Goal: Information Seeking & Learning: Learn about a topic

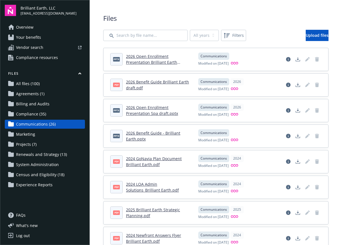
click at [146, 80] on link "2026 Benefit Guide Brilliant Earth draft.pdf" at bounding box center [157, 84] width 63 height 11
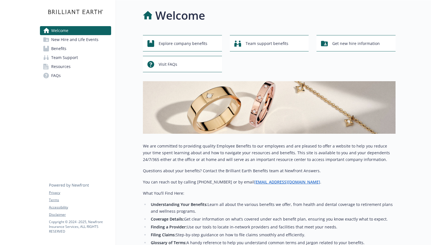
click at [115, 75] on div "Welcome New Hire and Life Events Benefits Team Support Resources FAQs Privacy T…" at bounding box center [75, 45] width 80 height 91
click at [381, 12] on div "Welcome" at bounding box center [269, 15] width 253 height 17
click at [86, 41] on span "New Hire and Life Events" at bounding box center [74, 39] width 47 height 9
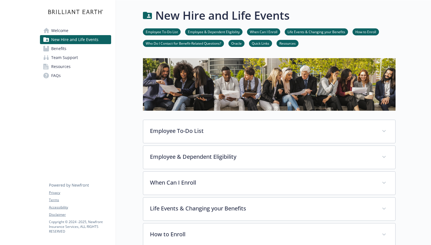
click at [68, 30] on link "Welcome" at bounding box center [75, 30] width 71 height 9
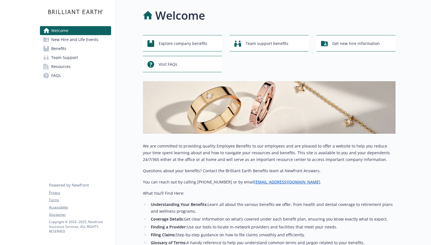
click at [67, 38] on span "New Hire and Life Events" at bounding box center [74, 39] width 47 height 9
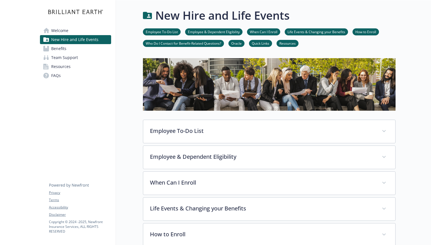
click at [125, 56] on div "New Hire and Life Events Employee To-Do List Employee & Dependent Eligibility W…" at bounding box center [256, 212] width 280 height 424
